Goal: Navigation & Orientation: Find specific page/section

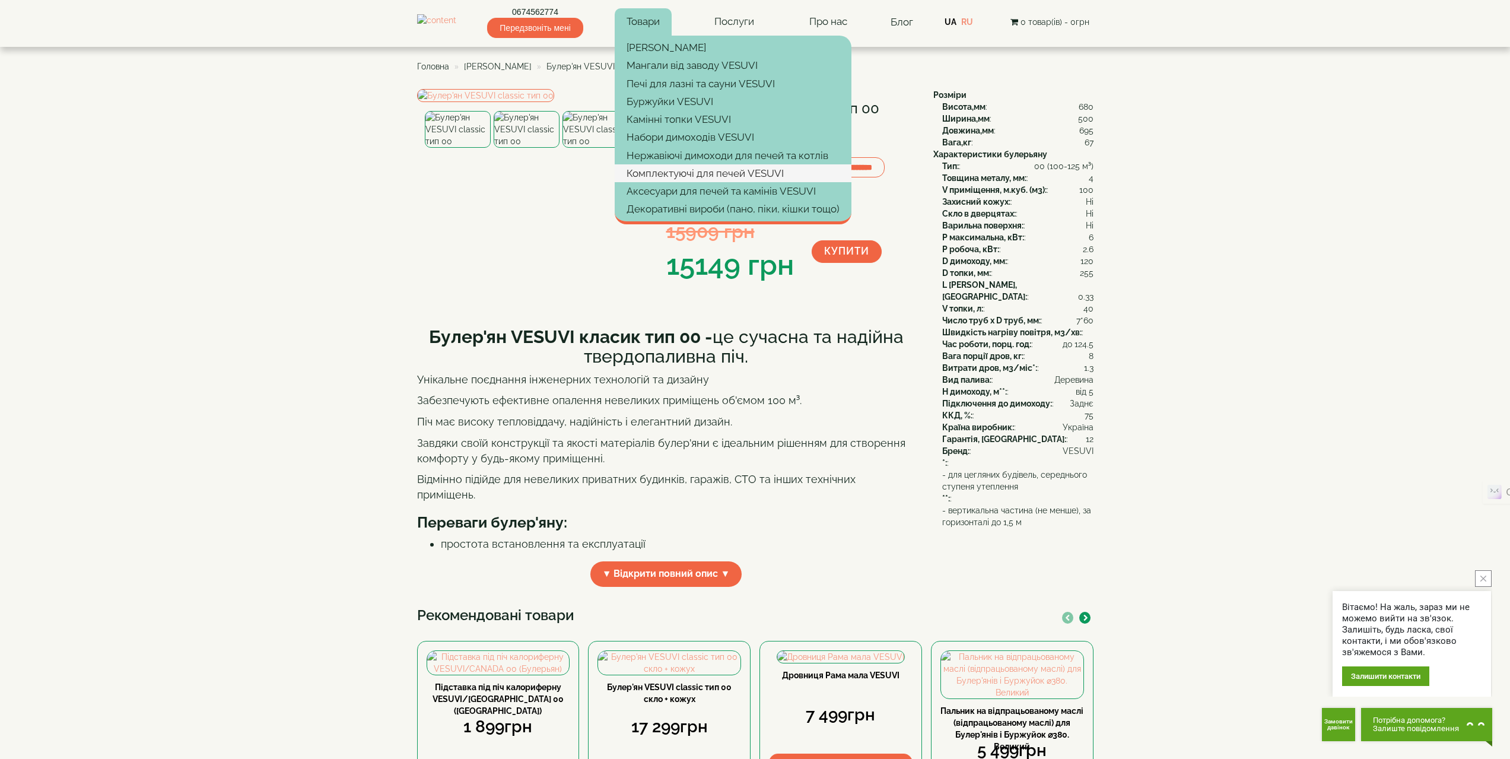
click at [690, 169] on link "Комплектуючі для печей VESUVI" at bounding box center [733, 173] width 237 height 18
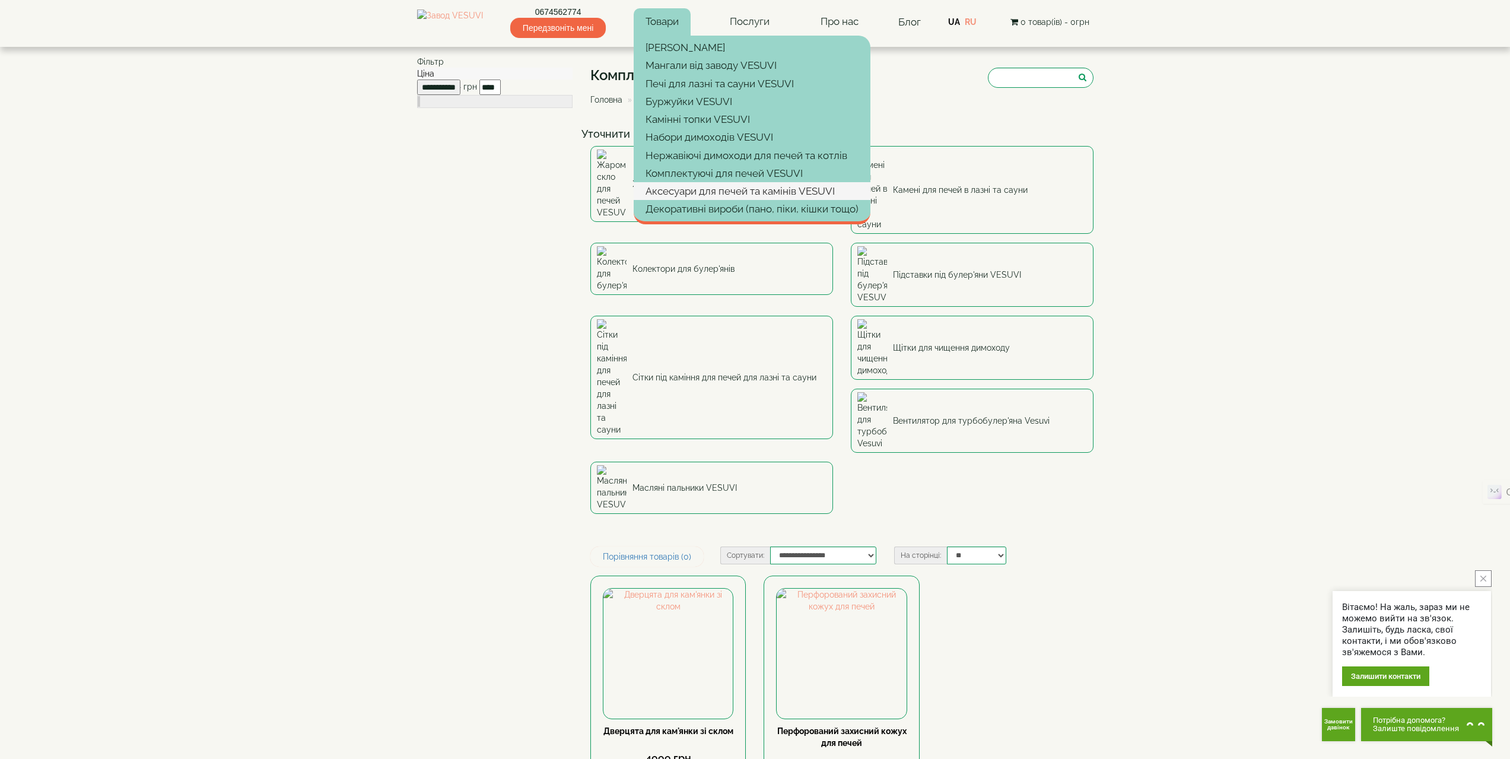
click at [679, 192] on link "Аксесуари для печей та камінів VESUVI" at bounding box center [752, 191] width 237 height 18
